Goal: Information Seeking & Learning: Compare options

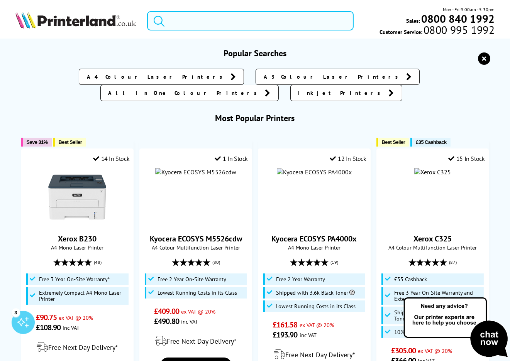
click at [222, 27] on input "search" at bounding box center [250, 20] width 206 height 19
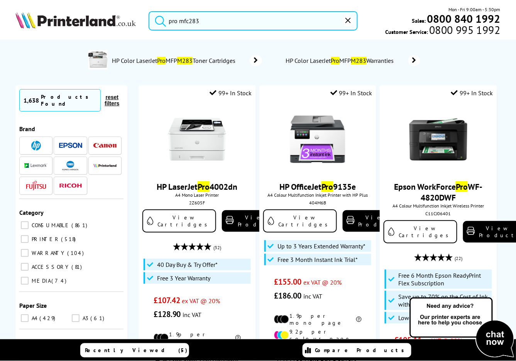
click at [149, 11] on button "submit" at bounding box center [158, 19] width 19 height 17
click at [191, 22] on input "pro mfc283" at bounding box center [253, 20] width 209 height 19
click at [188, 22] on input "pro mfc283" at bounding box center [253, 20] width 209 height 19
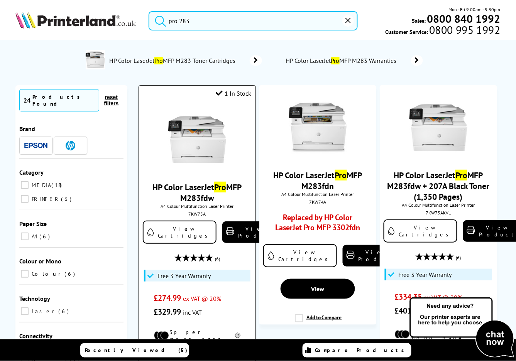
type input "pro 283"
click at [214, 193] on mark "Pro" at bounding box center [220, 187] width 12 height 11
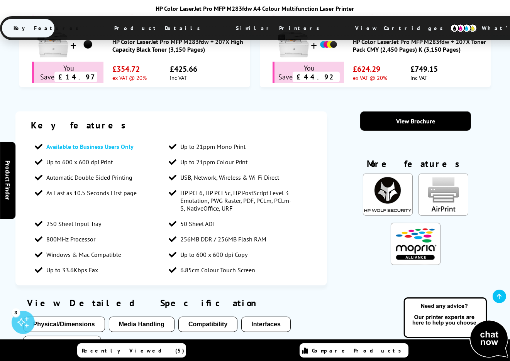
scroll to position [429, 0]
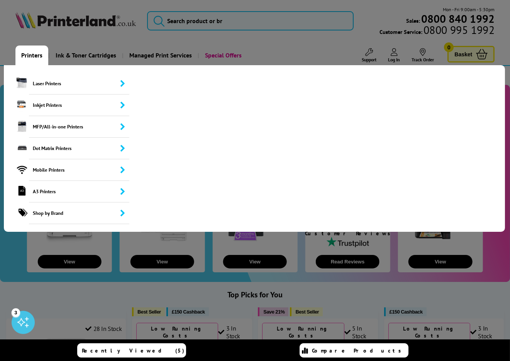
click at [28, 57] on link "Printers" at bounding box center [31, 56] width 33 height 20
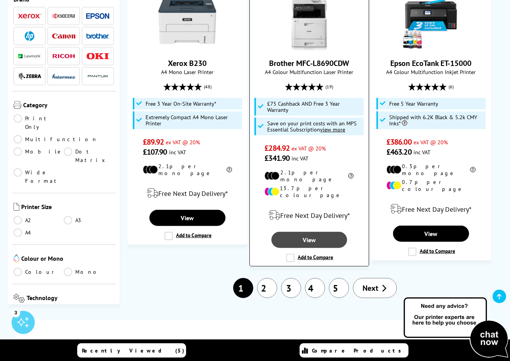
scroll to position [1372, 0]
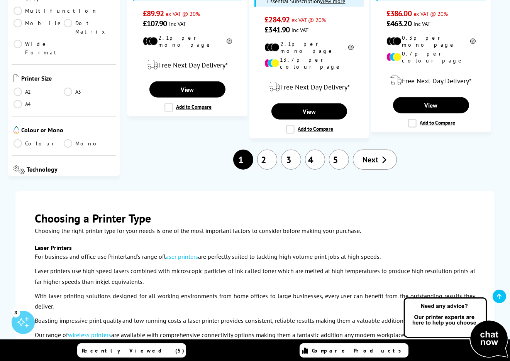
click at [271, 150] on link "2" at bounding box center [267, 160] width 20 height 20
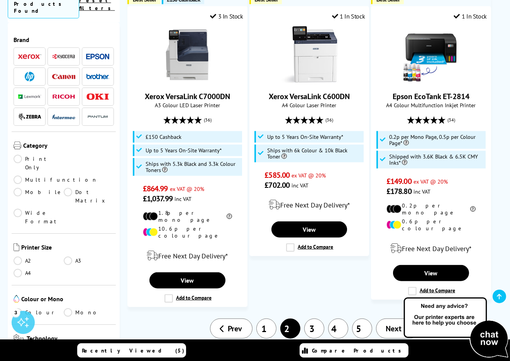
scroll to position [1243, 0]
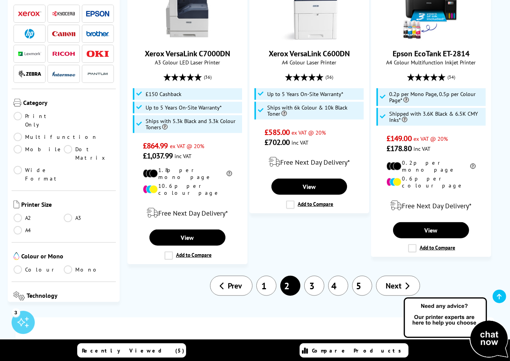
click at [320, 276] on link "3" at bounding box center [314, 286] width 20 height 20
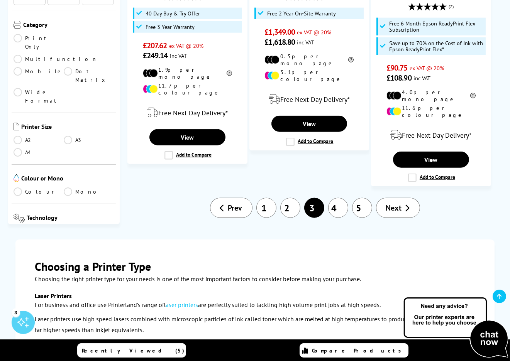
scroll to position [1415, 0]
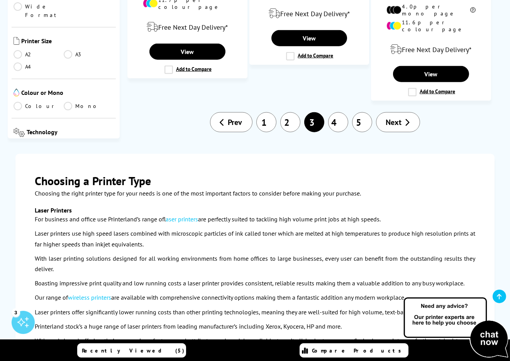
click at [267, 112] on link "1" at bounding box center [266, 122] width 20 height 20
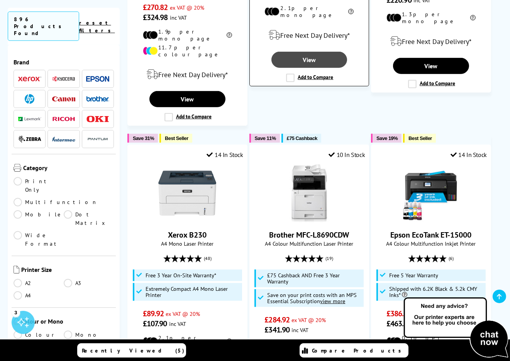
scroll to position [1114, 0]
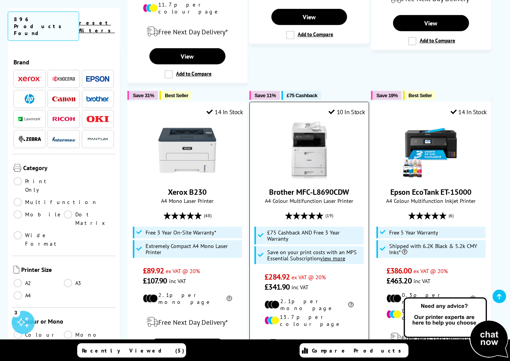
drag, startPoint x: 331, startPoint y: 161, endPoint x: 347, endPoint y: 162, distance: 15.9
click at [331, 187] on link "Brother MFC-L8690CDW" at bounding box center [309, 192] width 80 height 10
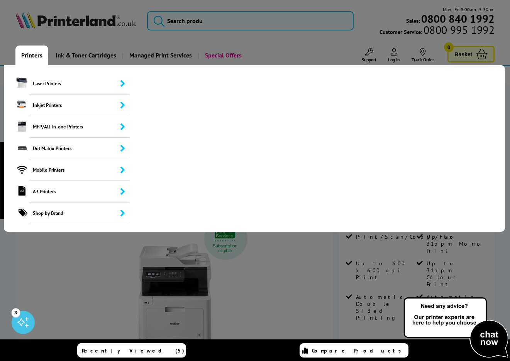
click at [36, 59] on link "Printers" at bounding box center [31, 56] width 33 height 20
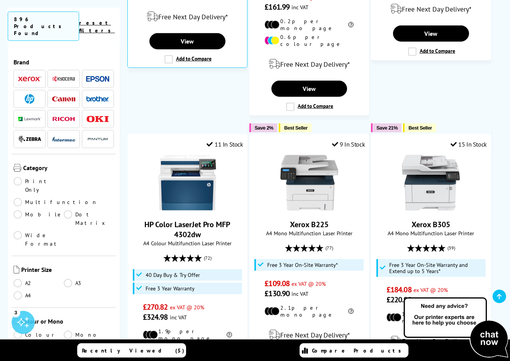
scroll to position [857, 0]
